Goal: Ask a question

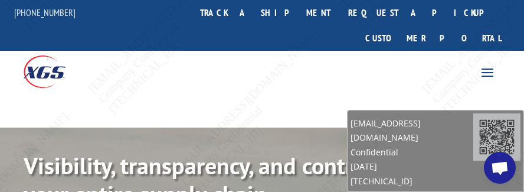
click at [497, 162] on span "Open chat" at bounding box center [499, 168] width 19 height 15
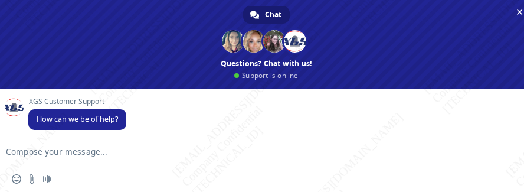
click at [93, 158] on form at bounding box center [253, 152] width 483 height 32
click at [93, 150] on textarea "Compose your message..." at bounding box center [247, 151] width 483 height 11
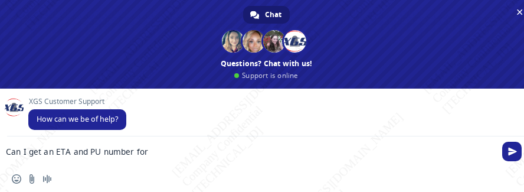
paste textarea "BG1014125225"
click at [215, 147] on textarea "Can I get an ETA and PU number for BG1014125225" at bounding box center [247, 151] width 483 height 11
paste textarea "BG1013349825"
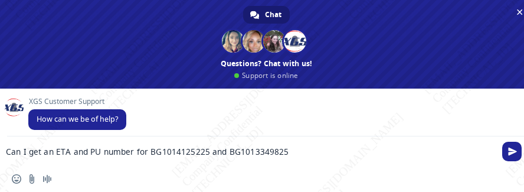
type textarea "Can I get an ETA and PU number for BG1014125225 and BG1013349825?"
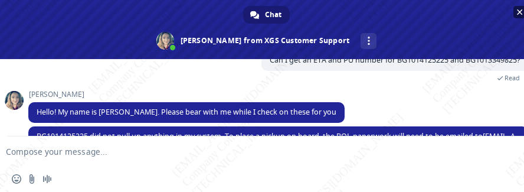
scroll to position [139, 0]
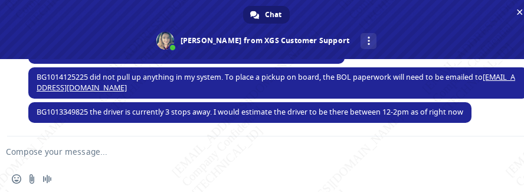
click at [124, 149] on textarea "Compose your message..." at bounding box center [247, 151] width 483 height 11
type textarea "Okay! Thank you!"
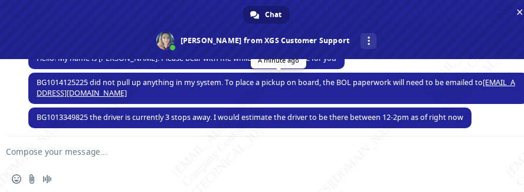
scroll to position [111, 0]
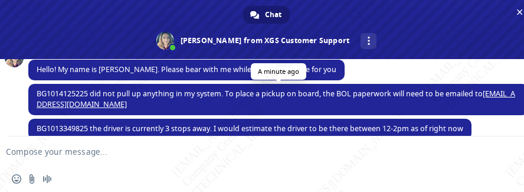
click at [81, 90] on span "BG1014125225 did not pull up anything in my system. To place a pickup on board,…" at bounding box center [276, 98] width 478 height 21
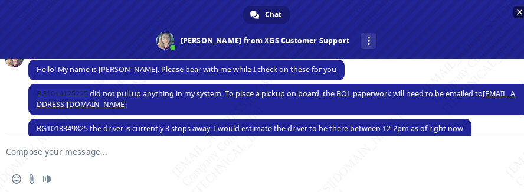
copy span "BG1014125225"
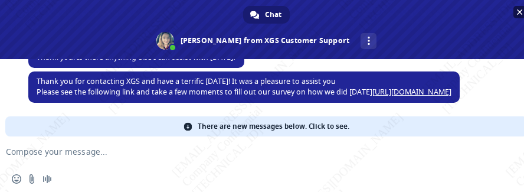
scroll to position [244, 0]
